Goal: Information Seeking & Learning: Learn about a topic

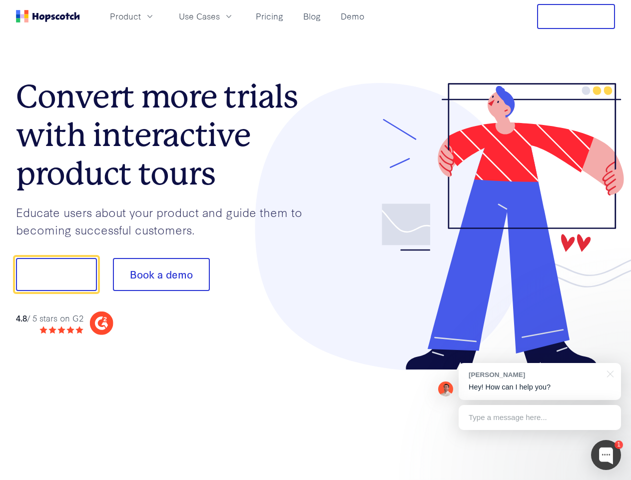
click at [316, 240] on div at bounding box center [466, 226] width 300 height 287
click at [141, 16] on span "Product" at bounding box center [125, 16] width 31 height 12
click at [220, 16] on span "Use Cases" at bounding box center [199, 16] width 41 height 12
click at [576, 16] on button "Free Trial" at bounding box center [576, 16] width 78 height 25
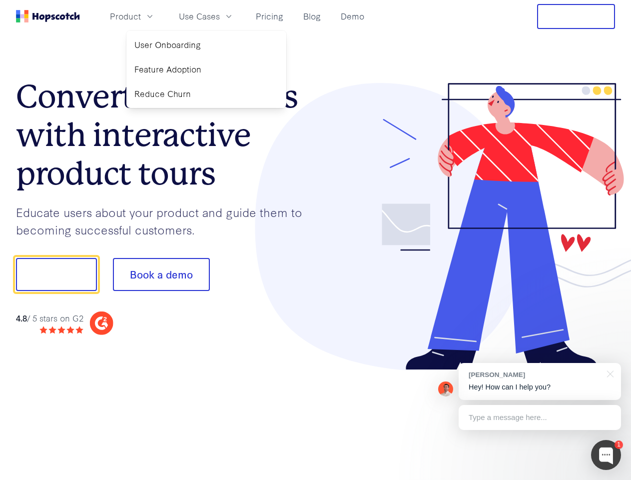
click at [56, 274] on button "Show me!" at bounding box center [56, 274] width 81 height 33
click at [161, 274] on button "Book a demo" at bounding box center [161, 274] width 97 height 33
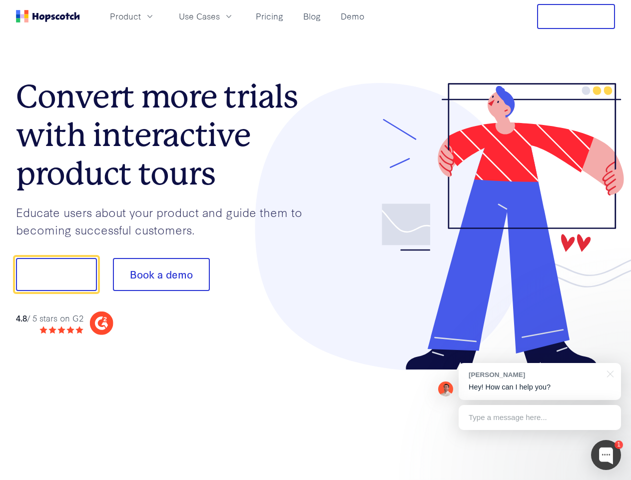
click at [606, 455] on div at bounding box center [606, 455] width 30 height 30
click at [540, 381] on div "[PERSON_NAME] Hey! How can I help you?" at bounding box center [540, 381] width 162 height 37
click at [609, 373] on div at bounding box center [527, 272] width 187 height 333
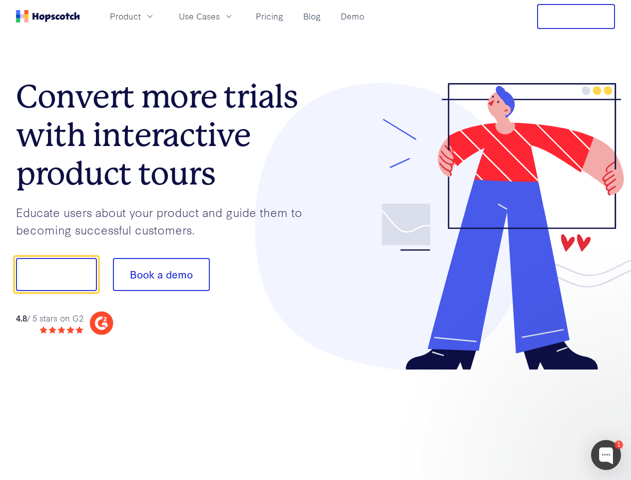
click at [540, 417] on div at bounding box center [527, 339] width 187 height 199
